Goal: Task Accomplishment & Management: Use online tool/utility

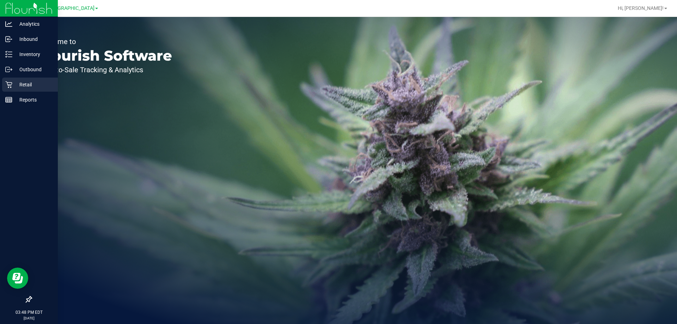
click at [4, 80] on div "Retail" at bounding box center [30, 85] width 56 height 14
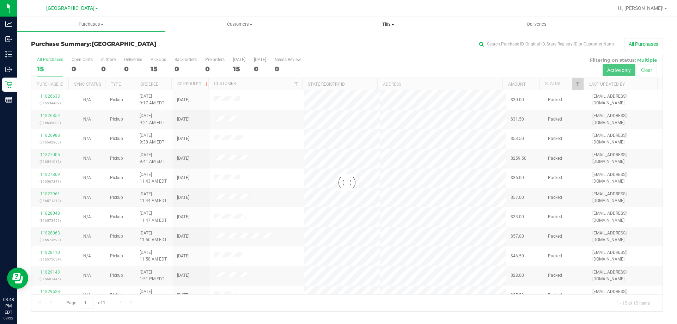
click at [385, 23] on span "Tills" at bounding box center [388, 24] width 148 height 6
click at [340, 43] on span "Manage tills" at bounding box center [338, 42] width 48 height 6
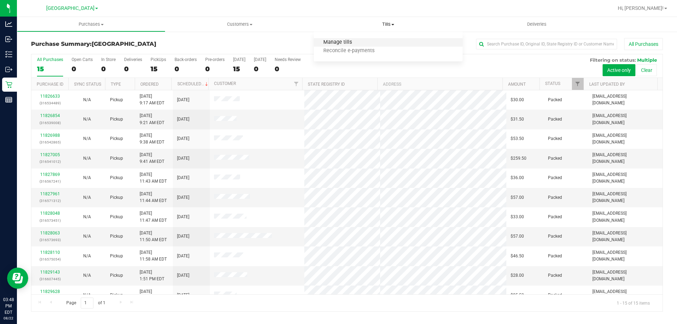
click at [352, 41] on span "Manage tills" at bounding box center [338, 42] width 48 height 6
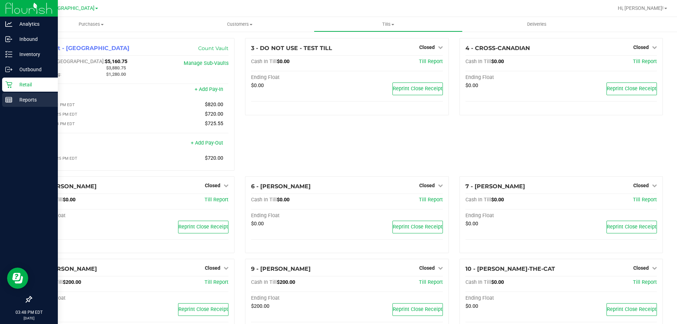
click at [5, 101] on div "Reports" at bounding box center [30, 100] width 56 height 14
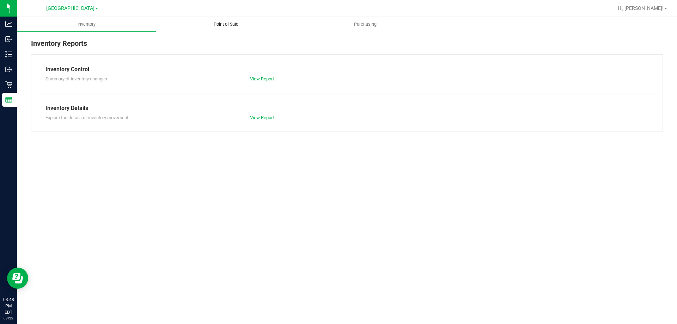
click at [212, 19] on uib-tab-heading "Point of Sale" at bounding box center [225, 24] width 139 height 14
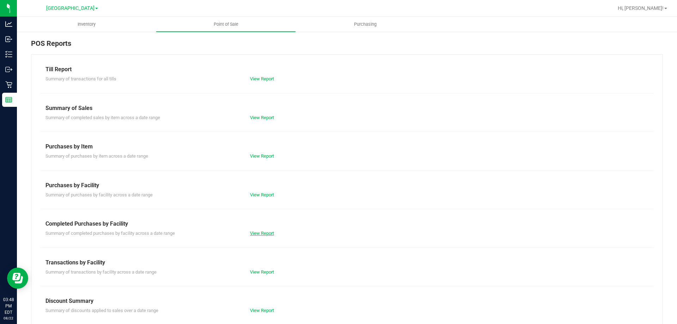
click at [257, 231] on link "View Report" at bounding box center [262, 233] width 24 height 5
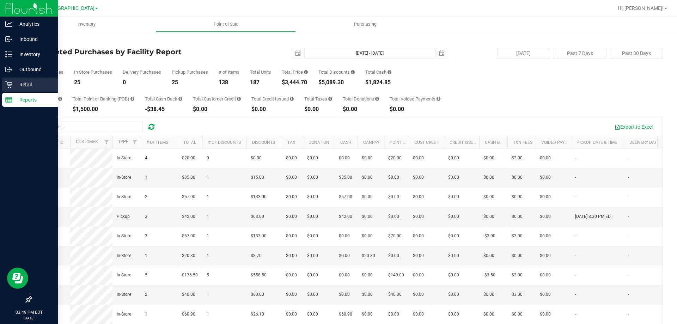
click at [14, 82] on p "Retail" at bounding box center [33, 84] width 42 height 8
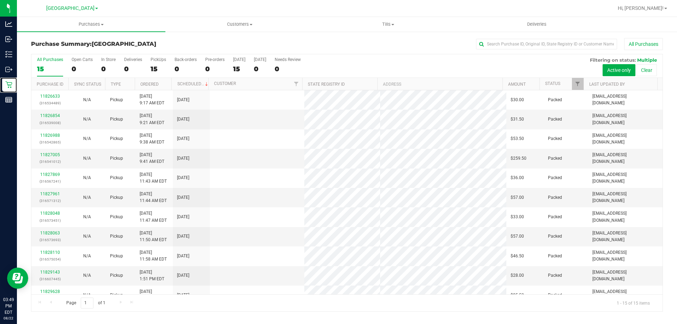
scroll to position [88, 0]
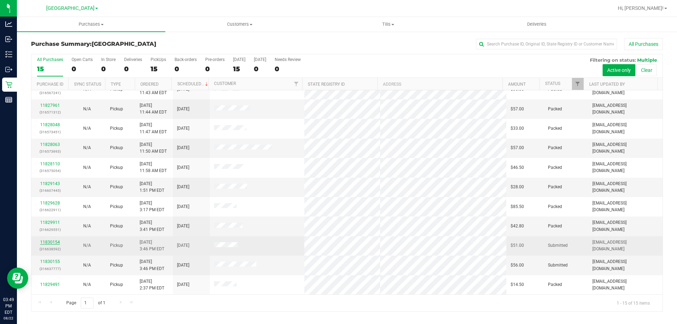
click at [51, 242] on link "11830154" at bounding box center [50, 242] width 20 height 5
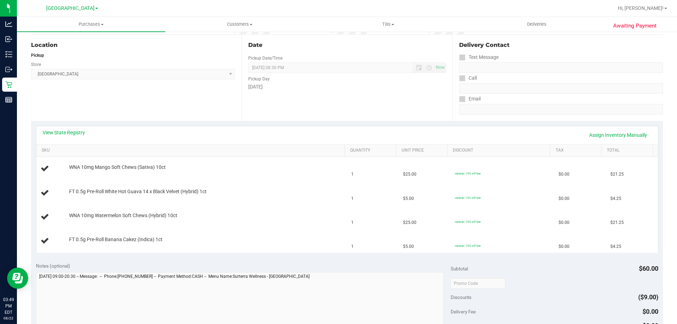
scroll to position [106, 0]
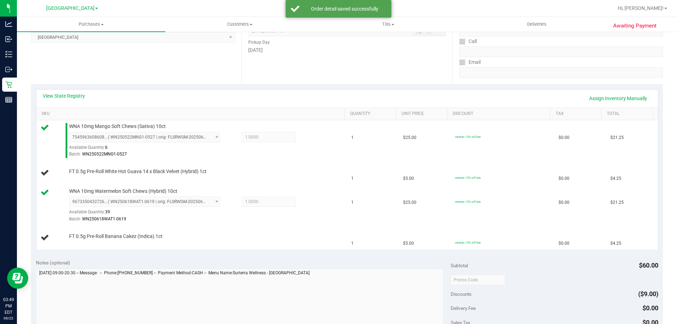
click at [266, 253] on div "View State Registry Assign Inventory Manually SKU Quantity Unit Price Discount …" at bounding box center [347, 169] width 632 height 170
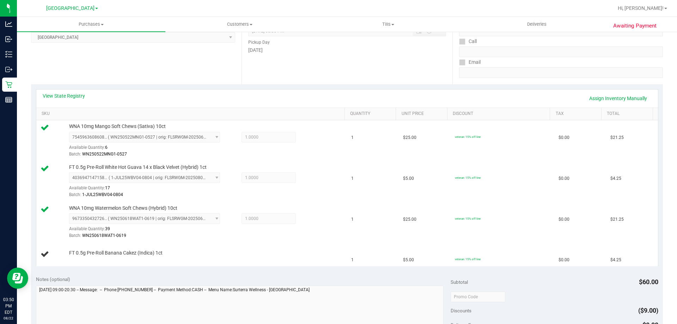
click at [485, 100] on div "View State Registry Assign Inventory Manually" at bounding box center [347, 98] width 609 height 12
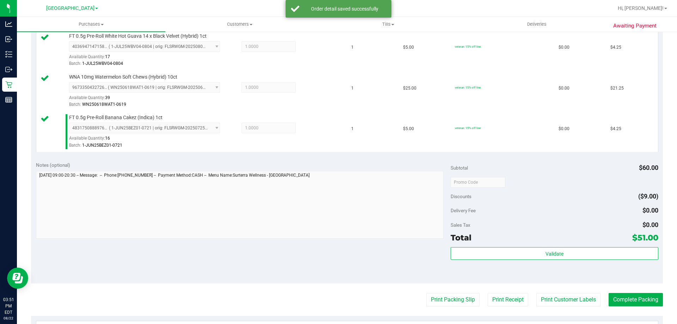
scroll to position [282, 0]
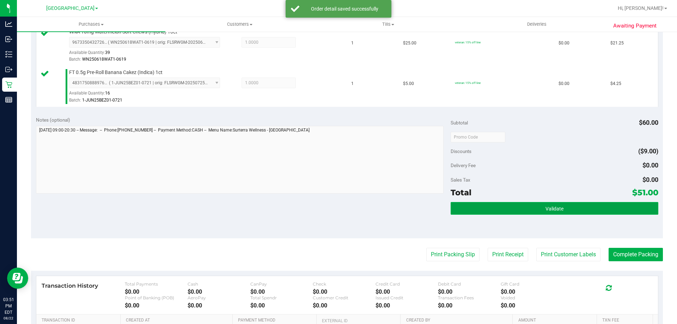
click at [524, 206] on button "Validate" at bounding box center [553, 208] width 207 height 13
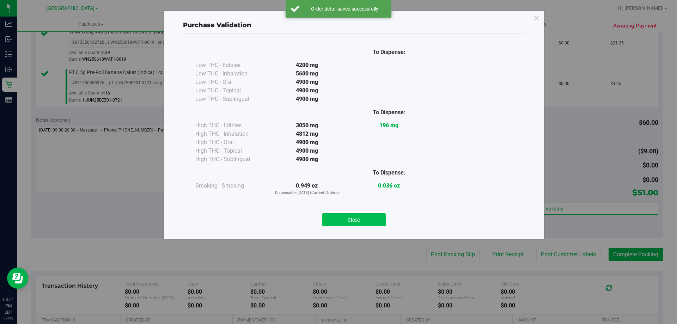
click at [375, 218] on button "Close" at bounding box center [354, 219] width 64 height 13
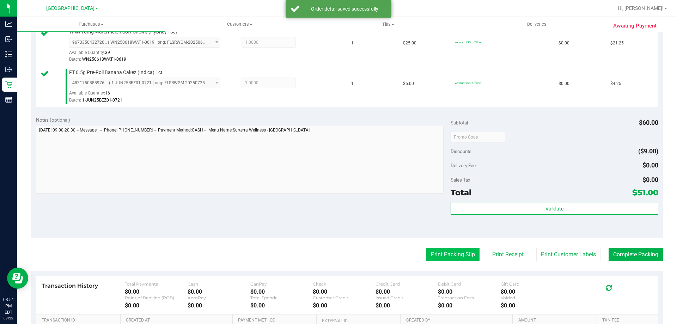
click at [426, 254] on button "Print Packing Slip" at bounding box center [452, 254] width 53 height 13
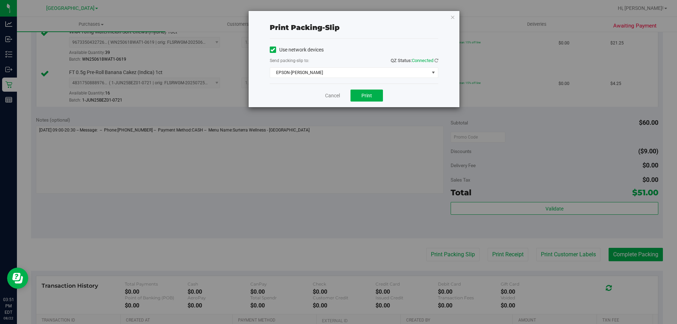
click at [360, 67] on div "Use network devices Send packing-slip to: QZ Status: Connected EPSON-[PERSON_NA…" at bounding box center [354, 60] width 168 height 33
click at [340, 72] on span "EPSON-[PERSON_NAME]" at bounding box center [349, 73] width 159 height 10
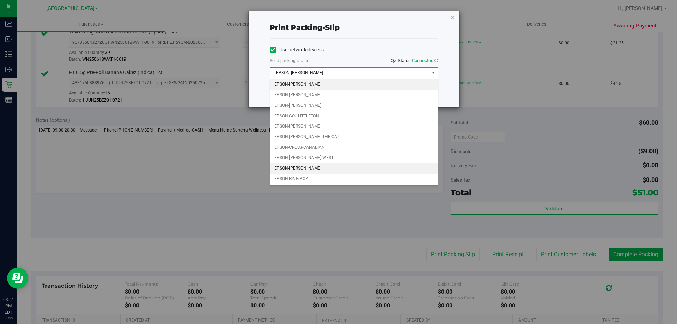
click at [316, 165] on li "EPSON-[PERSON_NAME]" at bounding box center [354, 168] width 168 height 11
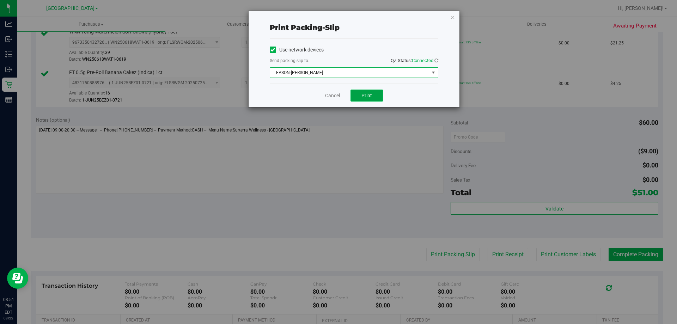
click at [365, 93] on span "Print" at bounding box center [366, 96] width 11 height 6
click at [338, 98] on link "Cancel" at bounding box center [332, 95] width 15 height 7
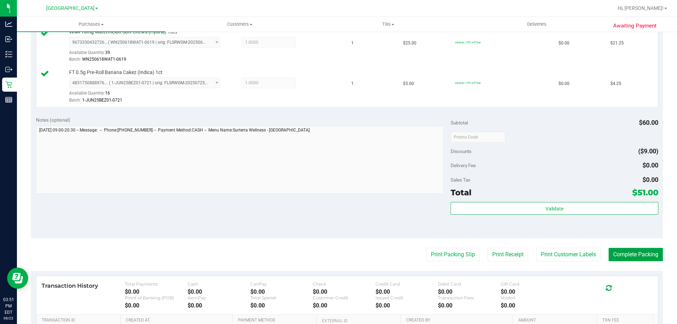
click at [620, 255] on button "Complete Packing" at bounding box center [635, 254] width 54 height 13
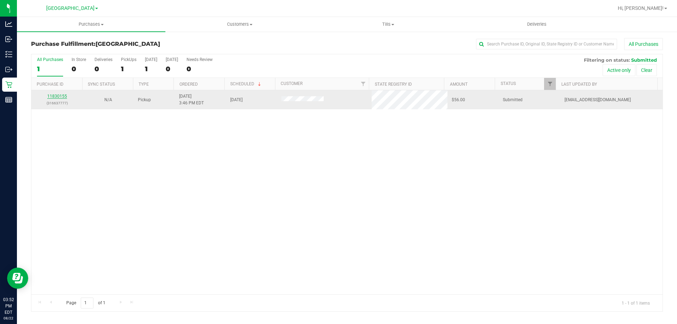
click at [60, 94] on link "11830155" at bounding box center [57, 96] width 20 height 5
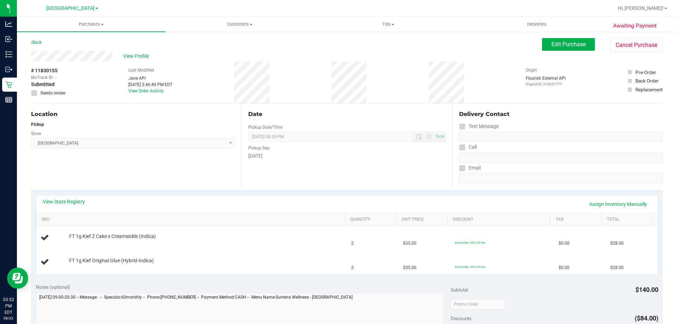
click at [245, 205] on div "View State Registry Assign Inventory Manually" at bounding box center [347, 204] width 609 height 12
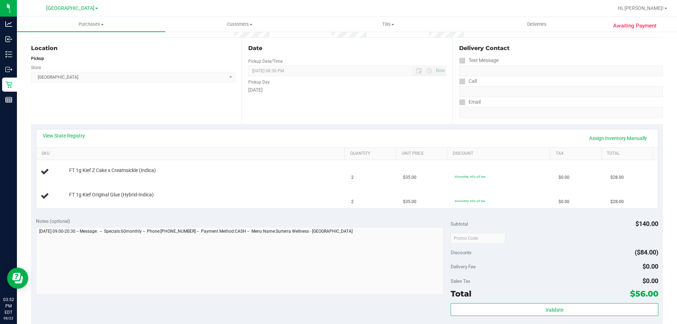
scroll to position [70, 0]
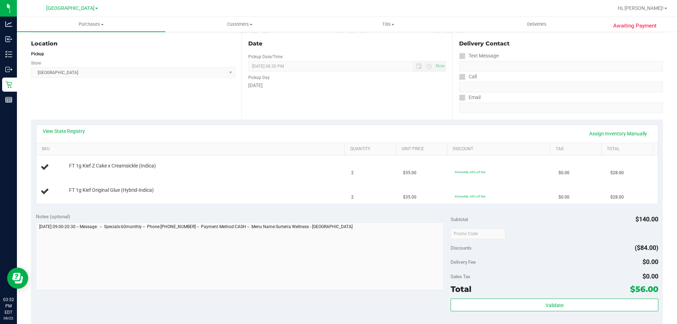
click at [240, 208] on div "Notes (optional) Subtotal $140.00 Discounts ($84.00) Delivery Fee $0.00 Sales T…" at bounding box center [347, 271] width 632 height 127
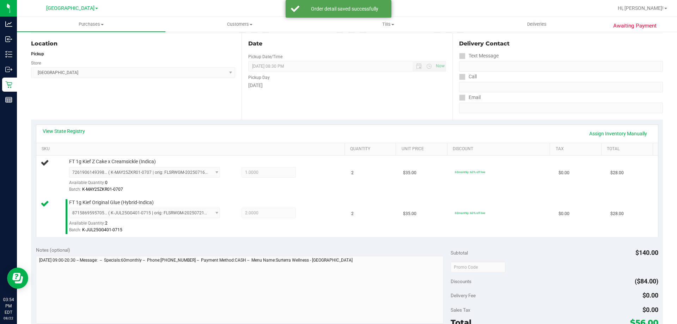
click at [251, 247] on div "Notes (optional)" at bounding box center [243, 249] width 415 height 7
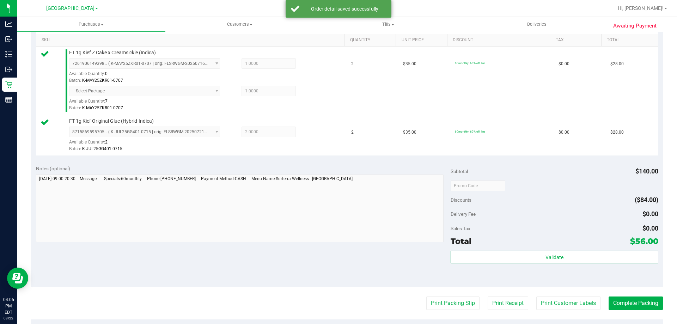
scroll to position [211, 0]
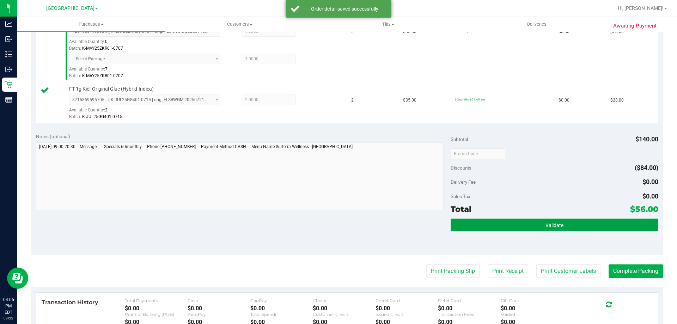
click at [552, 229] on button "Validate" at bounding box center [553, 225] width 207 height 13
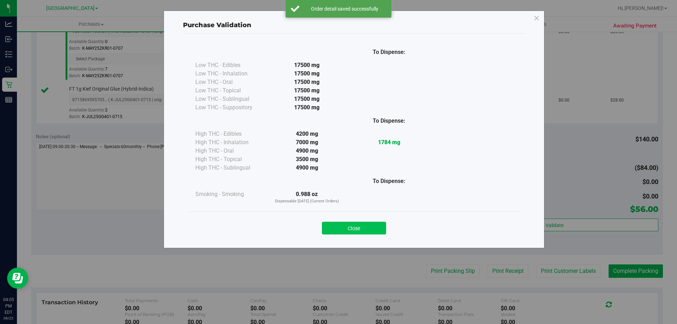
click at [352, 225] on button "Close" at bounding box center [354, 228] width 64 height 13
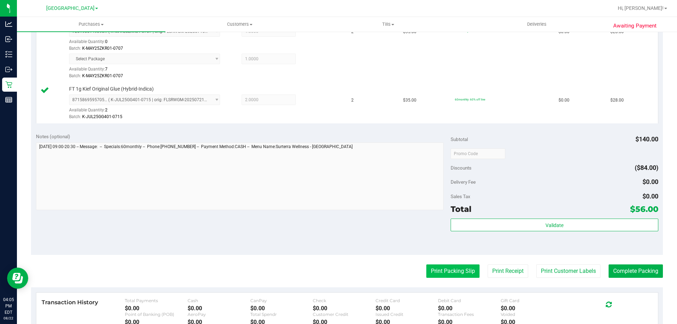
click at [441, 272] on button "Print Packing Slip" at bounding box center [452, 270] width 53 height 13
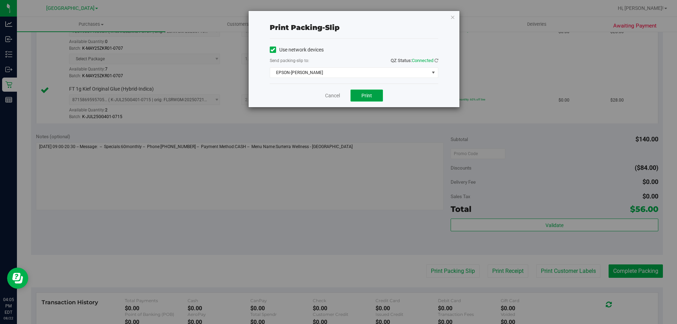
click at [368, 94] on span "Print" at bounding box center [366, 96] width 11 height 6
click at [333, 98] on link "Cancel" at bounding box center [332, 95] width 15 height 7
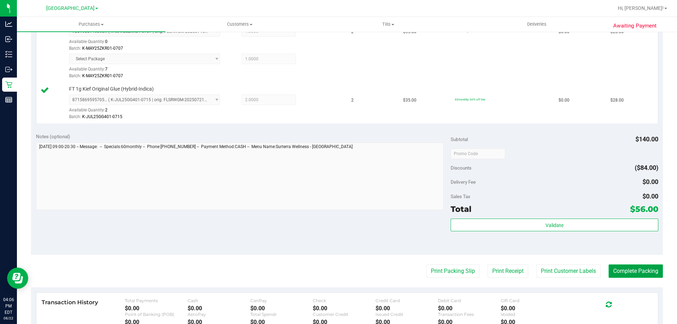
click at [626, 275] on button "Complete Packing" at bounding box center [635, 270] width 54 height 13
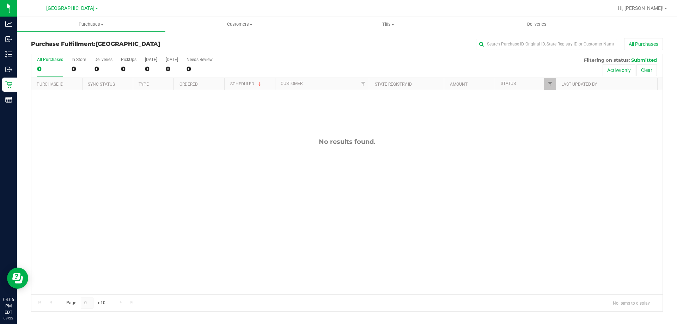
click at [349, 48] on div "All Purchases" at bounding box center [451, 44] width 421 height 12
click at [246, 70] on div "All Purchases 0 In Store 0 Deliveries 0 PickUps 0 [DATE] 0 [DATE] 0 Needs Revie…" at bounding box center [346, 66] width 631 height 24
click at [265, 47] on div "All Purchases" at bounding box center [451, 44] width 421 height 12
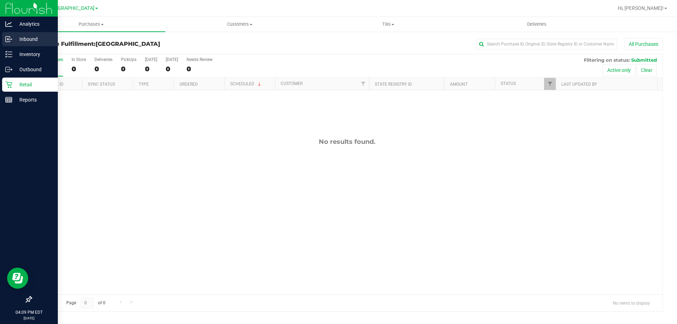
click at [11, 47] on link "Inbound" at bounding box center [29, 39] width 58 height 15
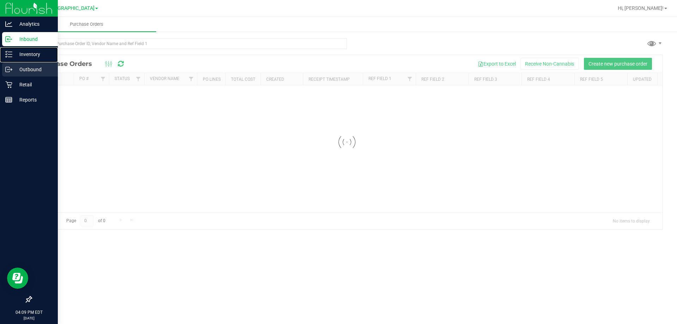
drag, startPoint x: 11, startPoint y: 51, endPoint x: 32, endPoint y: 68, distance: 27.4
click at [11, 51] on icon at bounding box center [8, 54] width 7 height 7
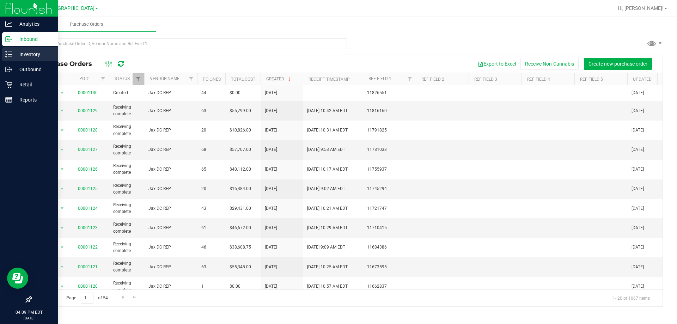
click at [11, 55] on icon at bounding box center [8, 54] width 7 height 7
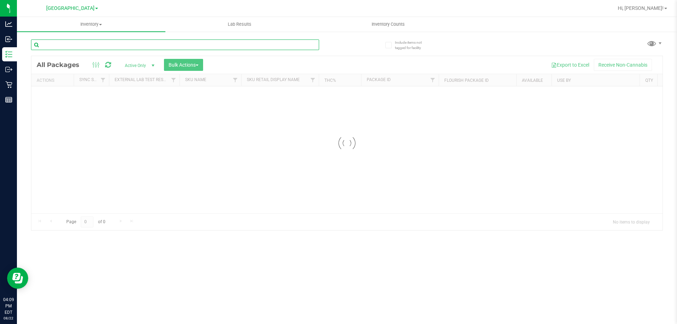
click at [76, 45] on div "Inventory All packages All inventory Waste log Create inventory Lab Results Inv…" at bounding box center [347, 170] width 660 height 307
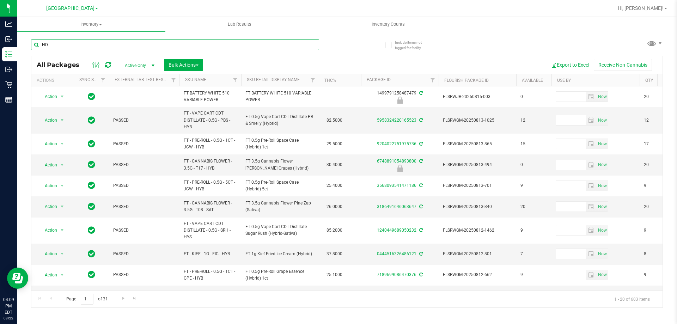
type input "HDW"
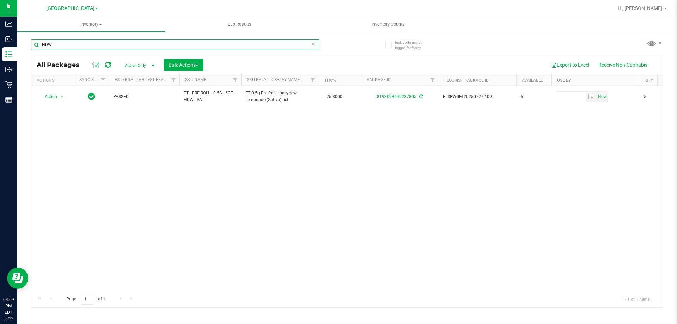
click at [143, 45] on input "HDW" at bounding box center [175, 44] width 288 height 11
type input "PKT"
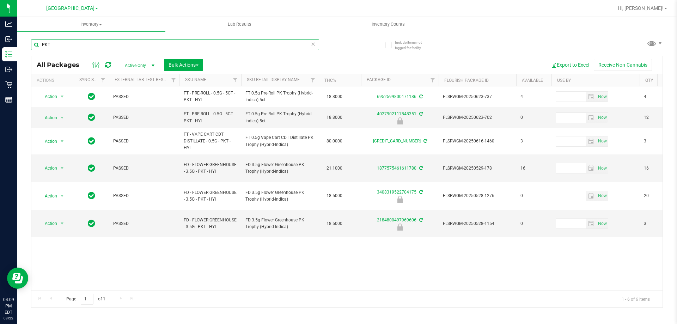
click at [143, 45] on input "PKT" at bounding box center [175, 44] width 288 height 11
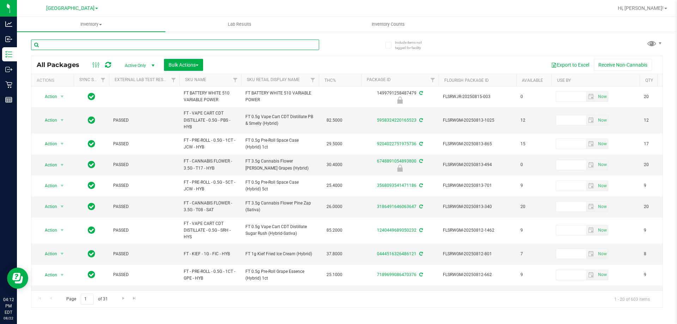
click at [128, 45] on input "text" at bounding box center [175, 44] width 288 height 11
click at [129, 39] on div at bounding box center [189, 44] width 316 height 23
click at [127, 41] on input "text" at bounding box center [175, 44] width 288 height 11
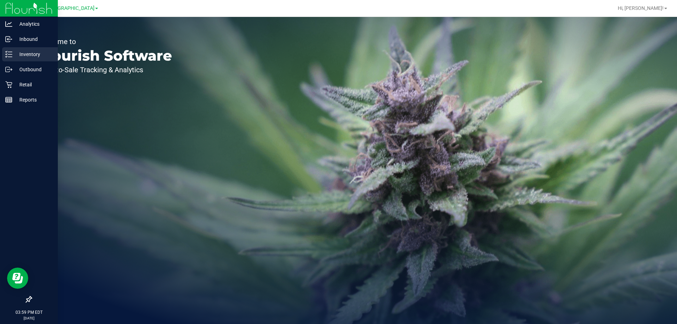
click at [20, 54] on p "Inventory" at bounding box center [33, 54] width 42 height 8
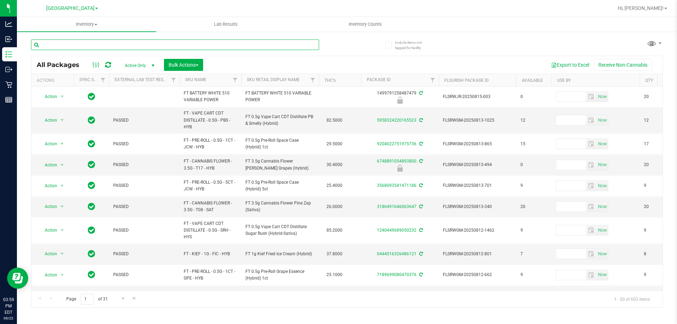
click at [76, 45] on input "text" at bounding box center [175, 44] width 288 height 11
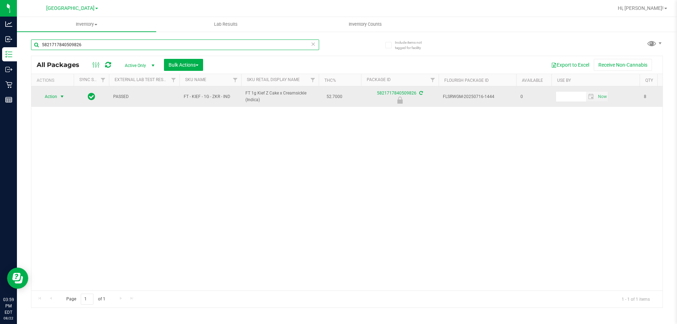
type input "5821717840509826"
click at [55, 94] on span "Action" at bounding box center [47, 97] width 19 height 10
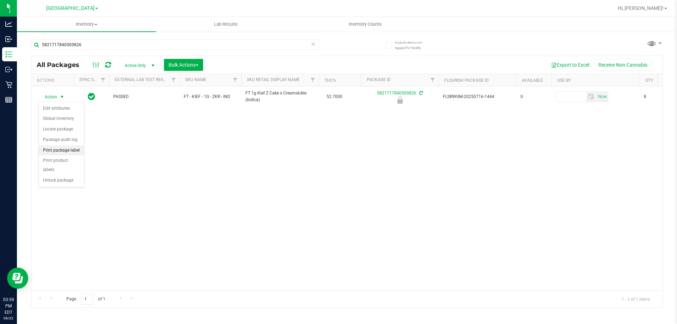
click at [69, 148] on li "Print package label" at bounding box center [61, 150] width 45 height 11
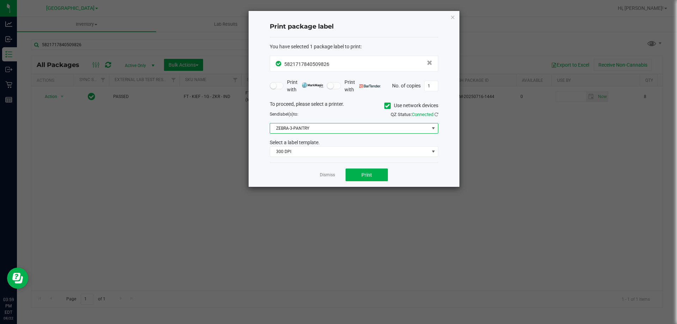
click at [361, 128] on span "ZEBRA-3-PANTRY" at bounding box center [349, 128] width 159 height 10
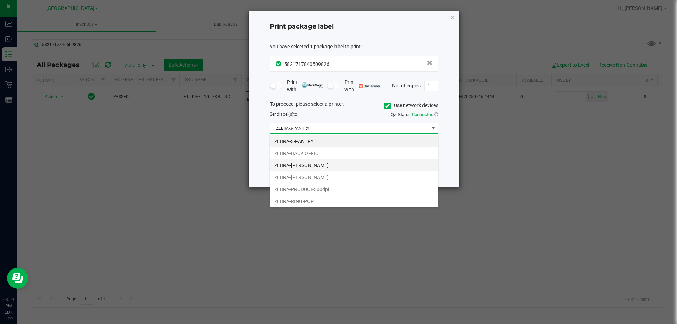
scroll to position [11, 168]
click at [321, 177] on li "ZEBRA-LIONEL-RICHIE" at bounding box center [354, 177] width 168 height 12
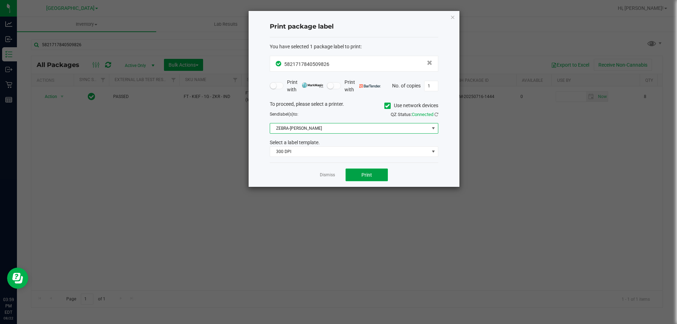
click at [364, 173] on span "Print" at bounding box center [366, 175] width 11 height 6
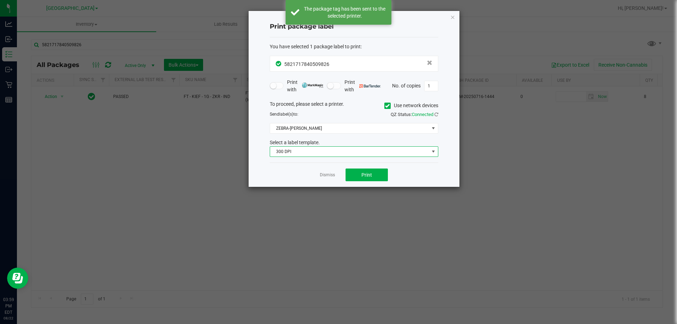
click at [368, 149] on span "300 DPI" at bounding box center [349, 152] width 159 height 10
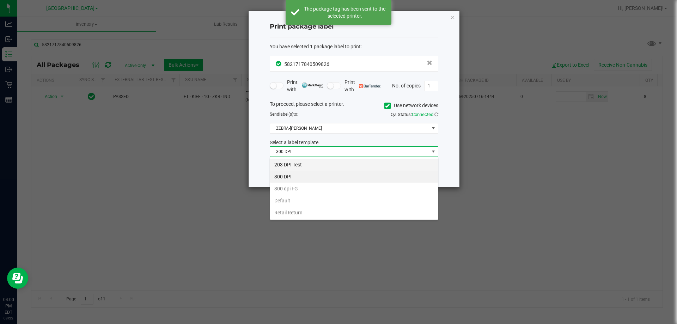
click at [320, 163] on li "203 DPI Test" at bounding box center [354, 165] width 168 height 12
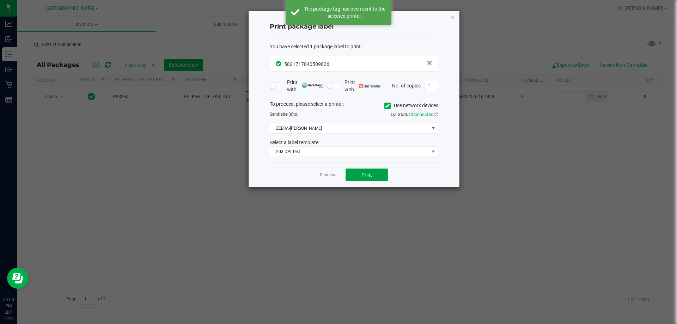
click at [362, 172] on span "Print" at bounding box center [366, 175] width 11 height 6
click at [329, 174] on link "Dismiss" at bounding box center [327, 175] width 15 height 6
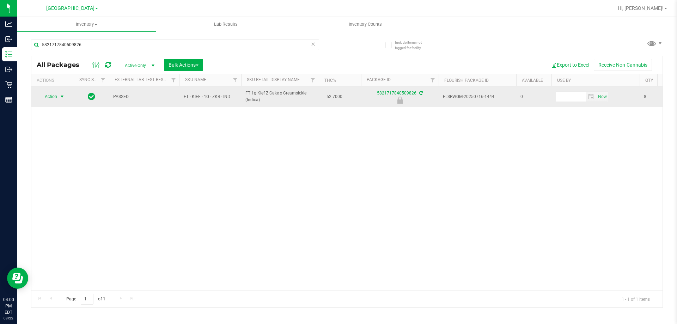
click at [57, 101] on span "Action" at bounding box center [47, 97] width 19 height 10
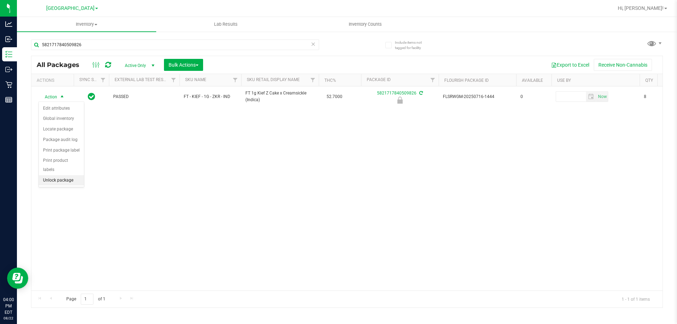
click at [64, 175] on li "Unlock package" at bounding box center [61, 180] width 45 height 11
